Goal: Navigation & Orientation: Find specific page/section

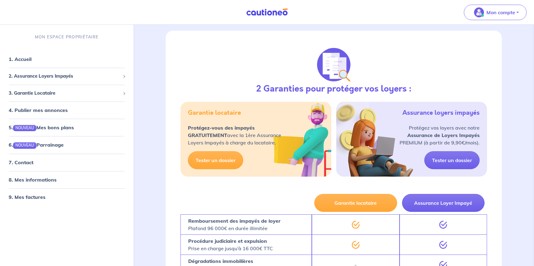
scroll to position [228, 0]
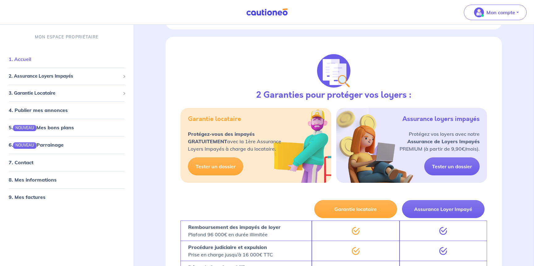
click at [19, 59] on link "1. Accueil" at bounding box center [20, 59] width 23 height 6
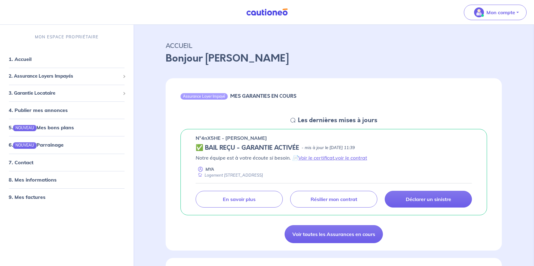
scroll to position [1, 0]
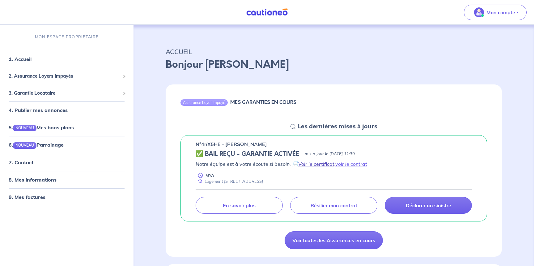
click at [312, 163] on link "Voir le certificat" at bounding box center [316, 164] width 36 height 6
click at [19, 195] on link "9. Mes factures" at bounding box center [27, 197] width 36 height 6
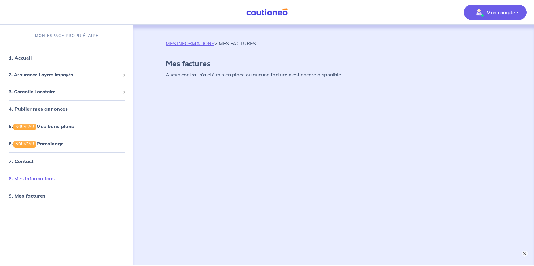
click at [29, 176] on link "8. Mes informations" at bounding box center [32, 178] width 46 height 6
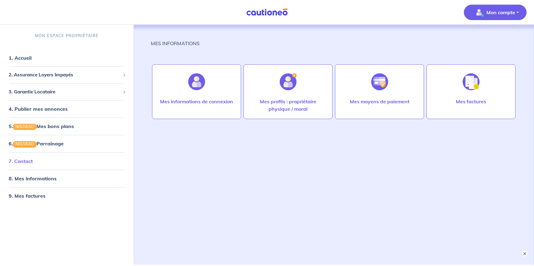
click at [27, 159] on link "7. Contact" at bounding box center [21, 161] width 24 height 6
click at [45, 90] on span "3. Garantie Locataire" at bounding box center [65, 91] width 112 height 7
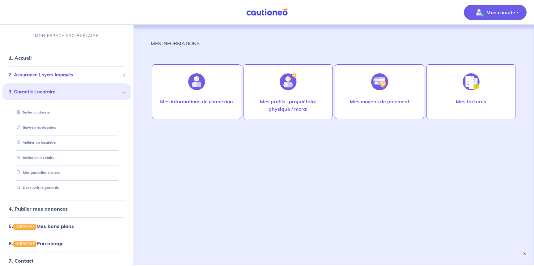
click at [53, 73] on span "2. Assurance Loyers Impayés" at bounding box center [65, 74] width 112 height 7
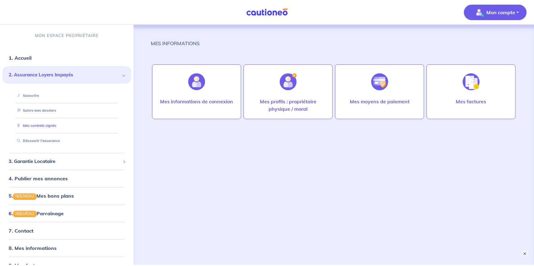
click at [31, 125] on link "Mes contrats signés" at bounding box center [36, 125] width 42 height 4
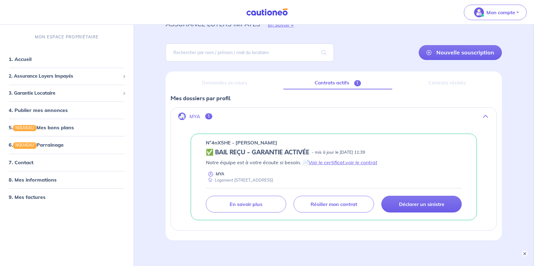
scroll to position [57, 0]
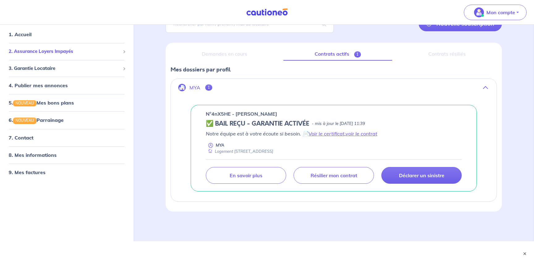
click at [66, 51] on span "2. Assurance Loyers Impayés" at bounding box center [65, 51] width 112 height 7
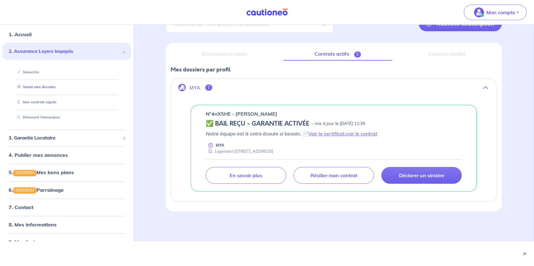
click at [32, 85] on link "Suivre mes dossiers" at bounding box center [35, 87] width 41 height 4
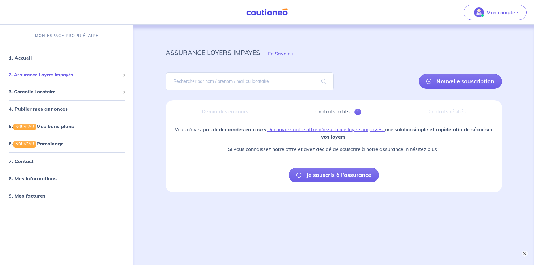
click at [41, 72] on span "2. Assurance Loyers Impayés" at bounding box center [65, 74] width 112 height 7
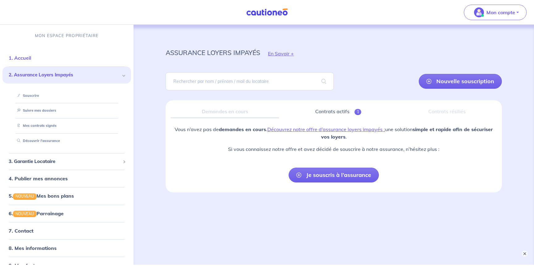
click at [28, 57] on link "1. Accueil" at bounding box center [20, 58] width 23 height 6
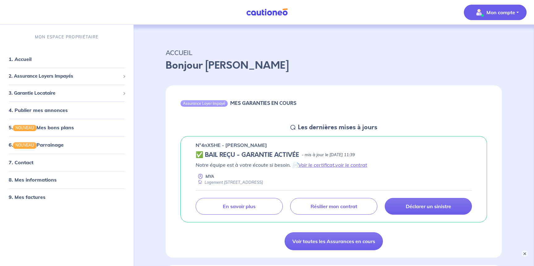
click at [479, 12] on img "button" at bounding box center [479, 12] width 10 height 10
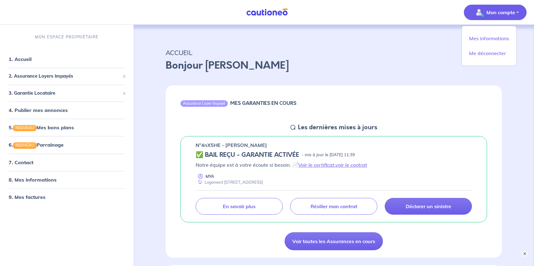
click at [433, 61] on p "Bonjour [PERSON_NAME]" at bounding box center [334, 65] width 336 height 15
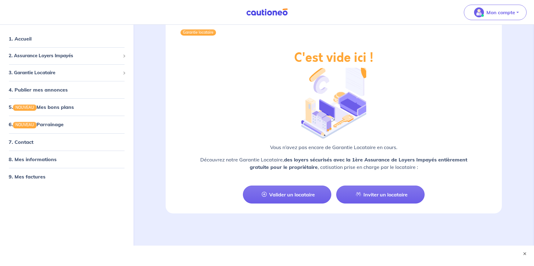
scroll to position [666, 0]
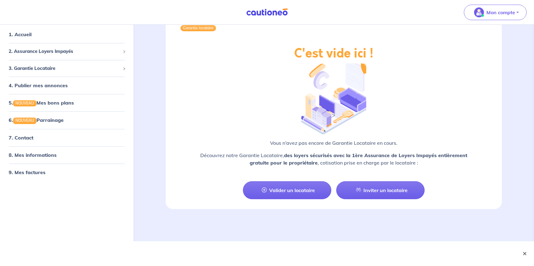
click at [524, 253] on button "×" at bounding box center [524, 253] width 7 height 7
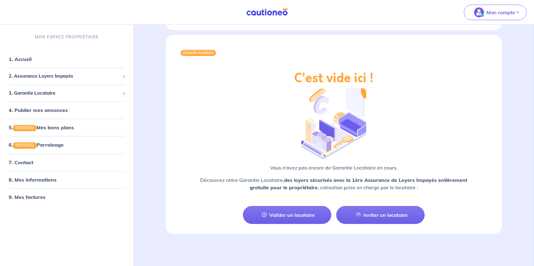
scroll to position [641, 0]
click at [51, 178] on link "8. Mes informations" at bounding box center [32, 179] width 46 height 6
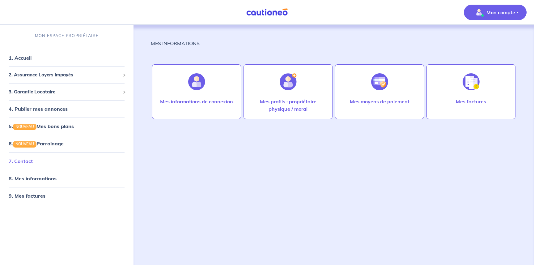
click at [26, 162] on link "7. Contact" at bounding box center [21, 161] width 24 height 6
